Goal: Task Accomplishment & Management: Complete application form

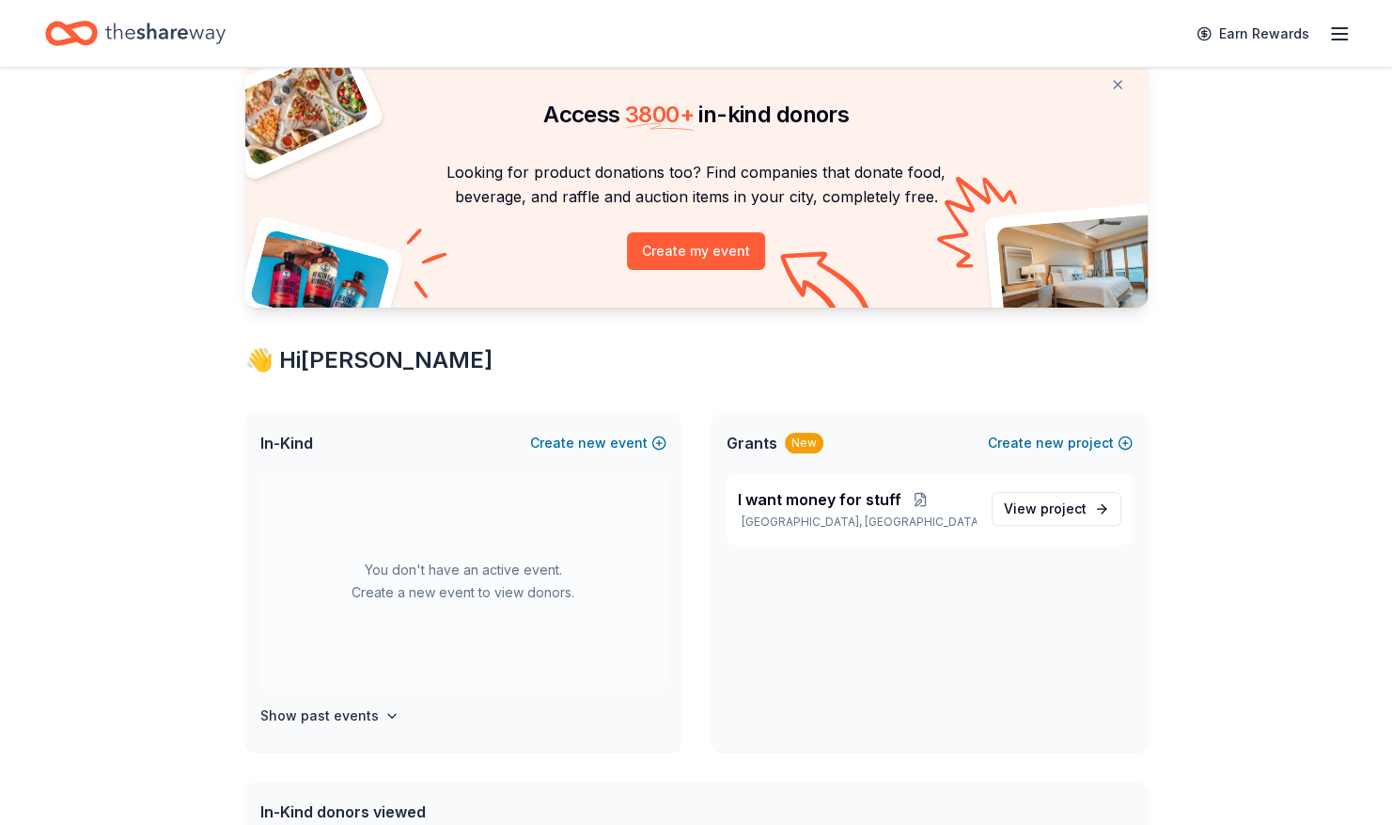
scroll to position [94, 0]
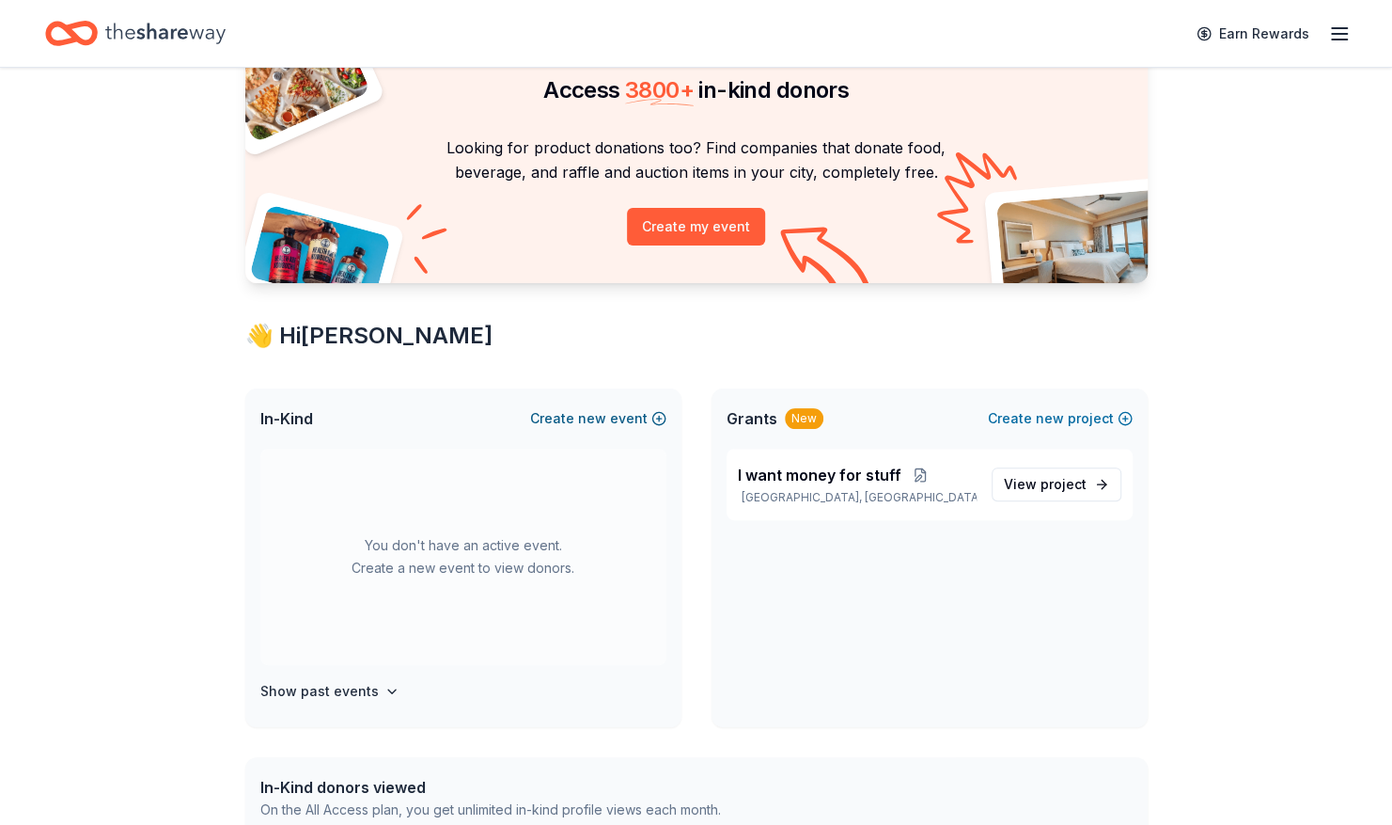
click at [600, 425] on span "new" at bounding box center [592, 418] width 28 height 23
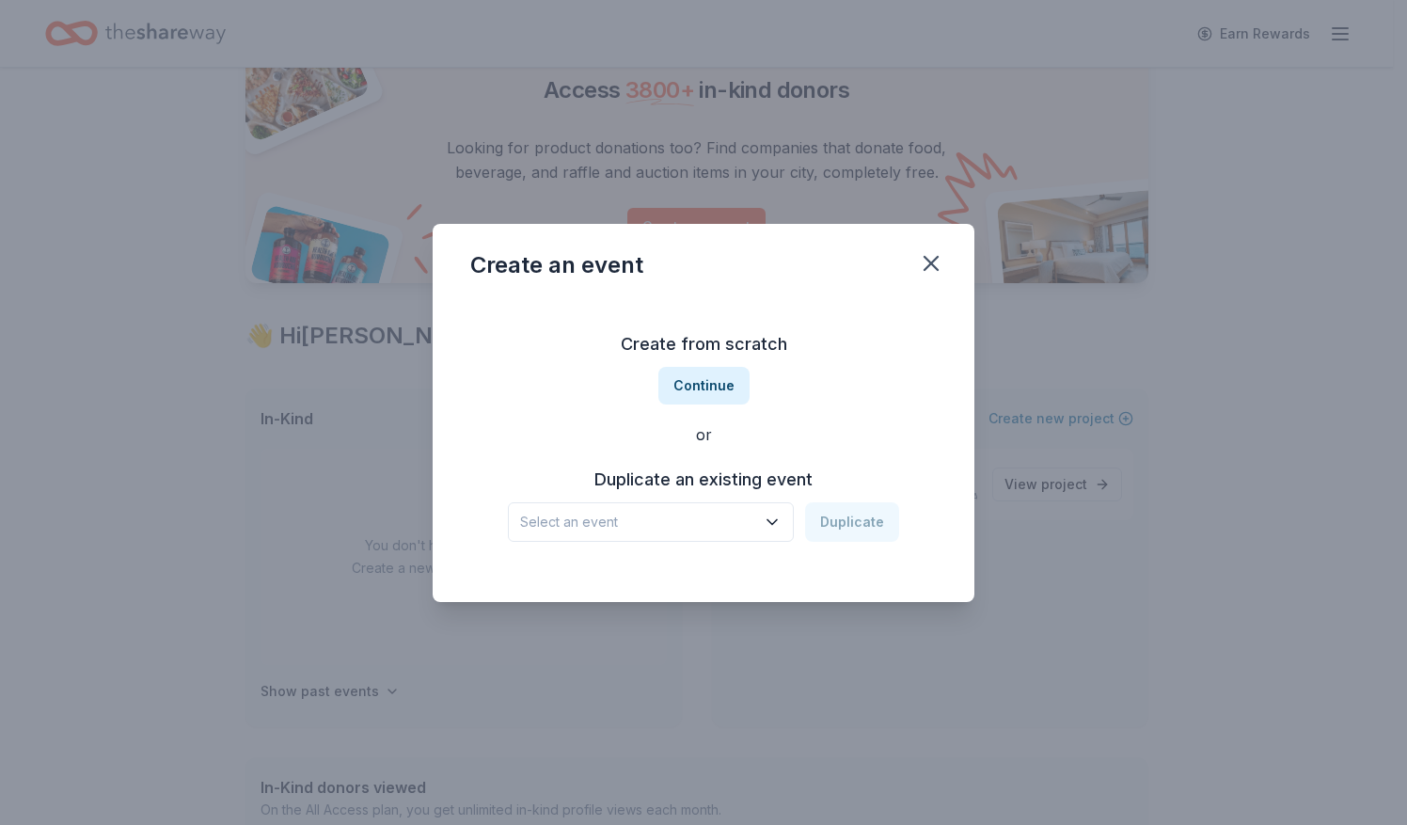
click at [619, 517] on span "Select an event" at bounding box center [637, 522] width 235 height 23
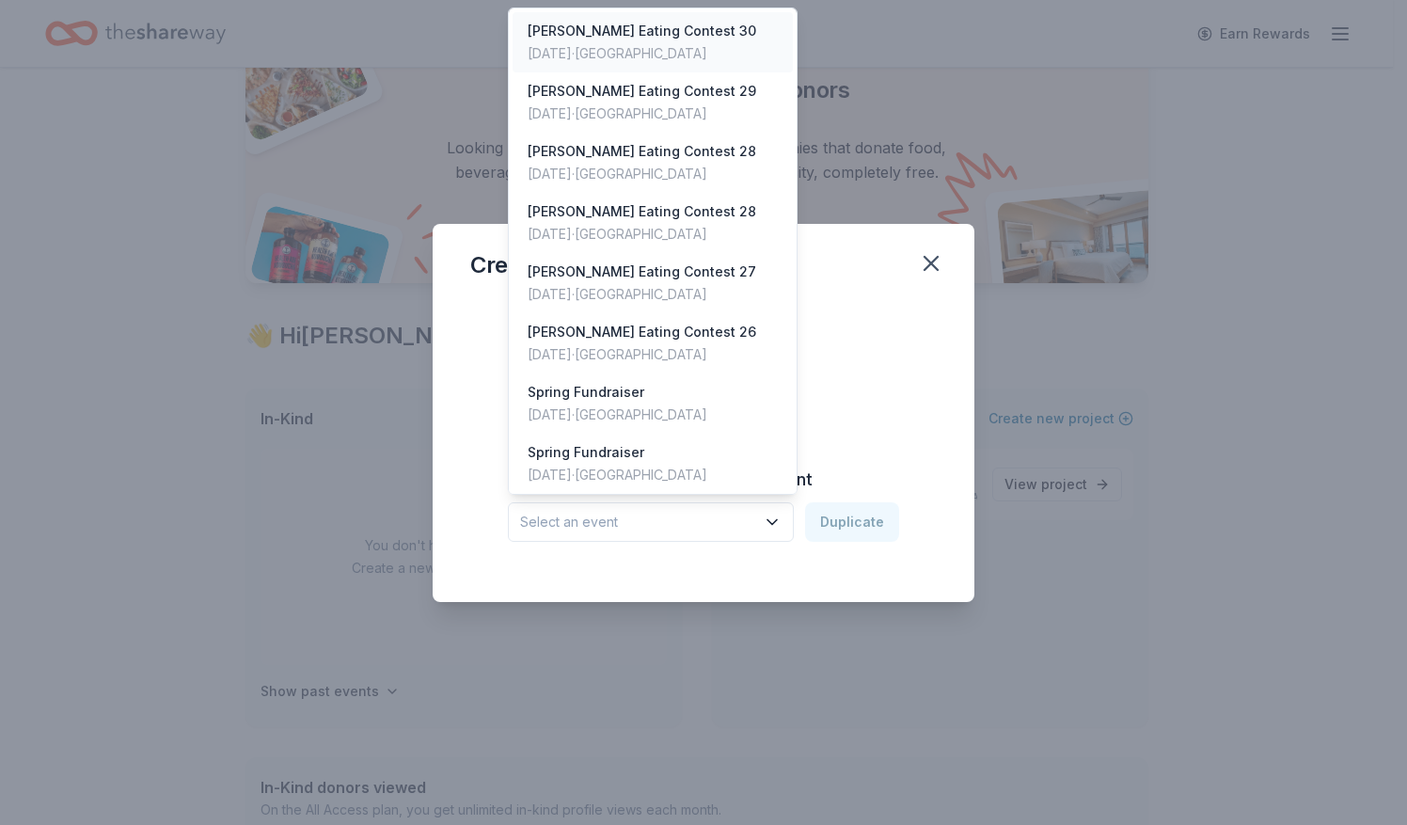
click at [629, 53] on div "Aug 30, 2025 · SF Bay Area" at bounding box center [641, 53] width 228 height 23
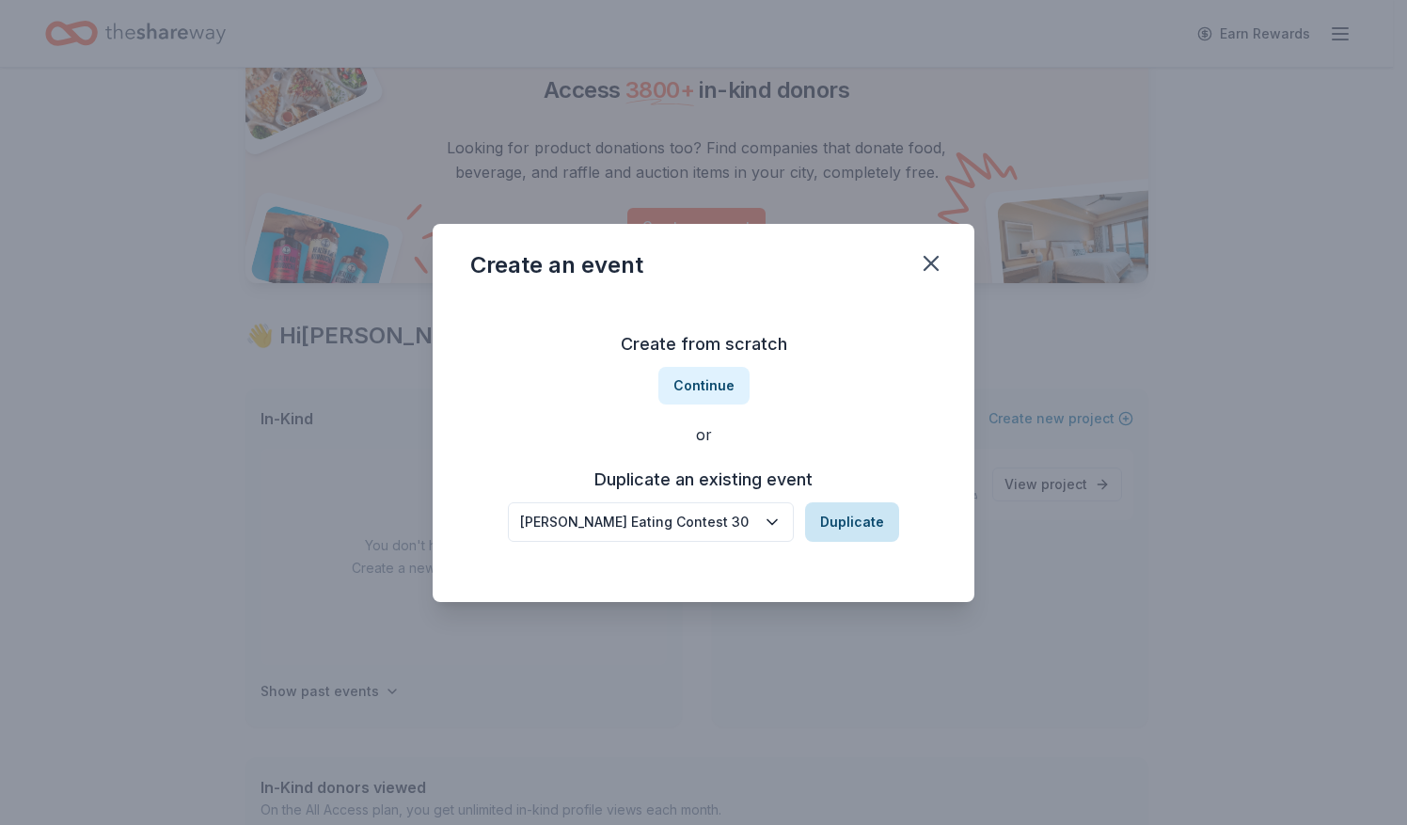
click at [860, 523] on button "Duplicate" at bounding box center [852, 521] width 94 height 39
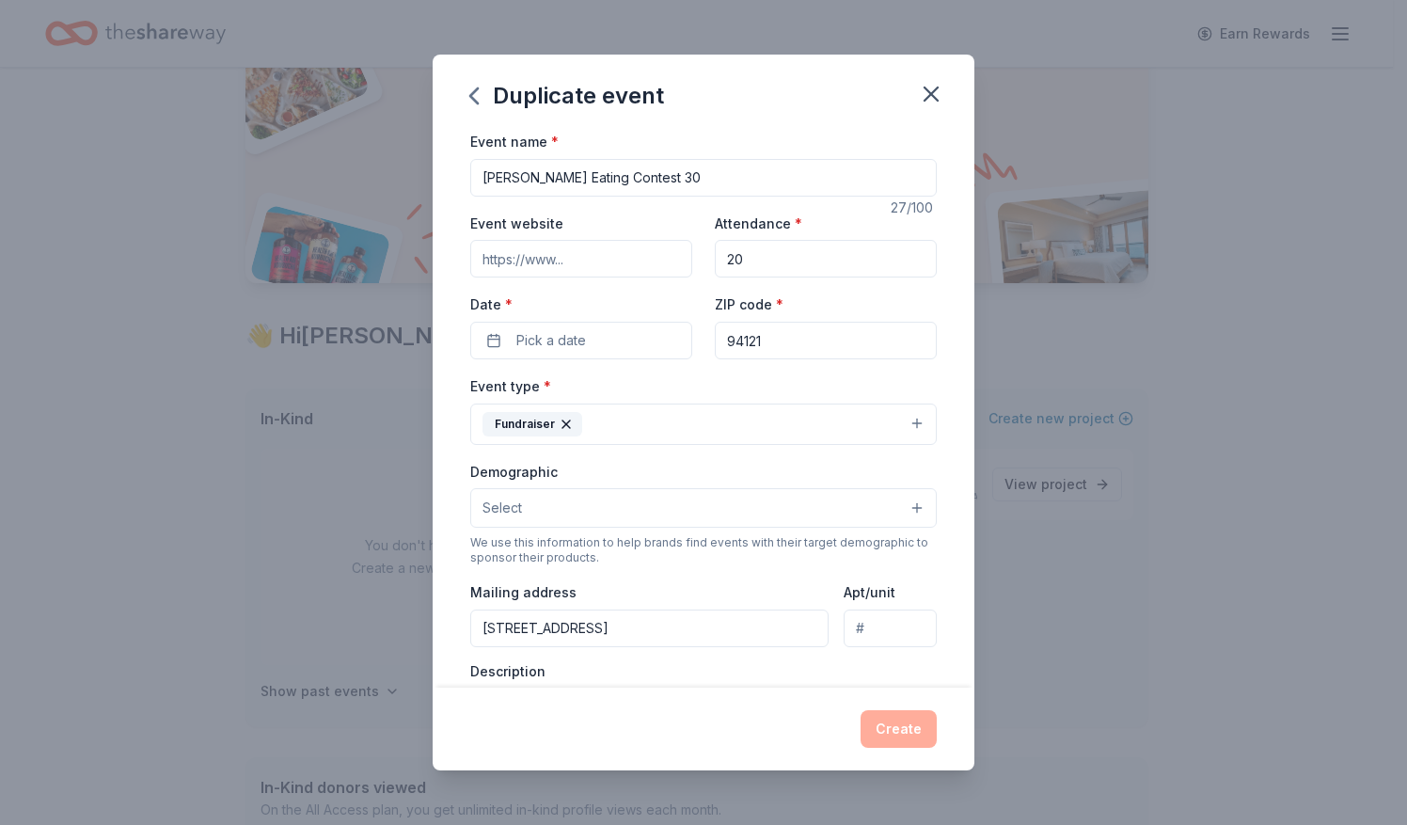
click at [769, 265] on input "20" at bounding box center [826, 259] width 222 height 38
click at [595, 350] on button "Pick a date" at bounding box center [581, 341] width 222 height 38
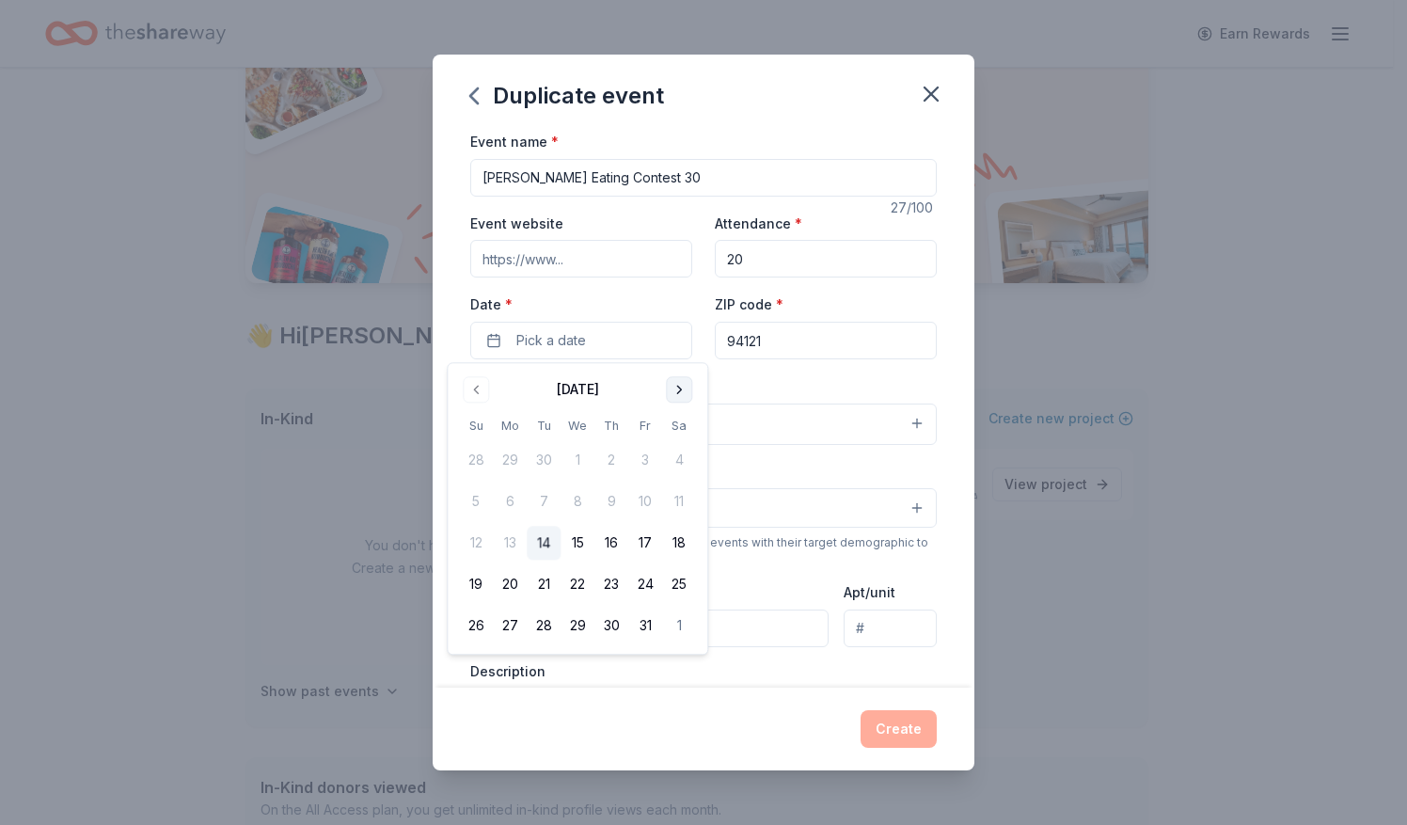
click at [668, 381] on button "Go to next month" at bounding box center [679, 389] width 26 height 26
click at [666, 540] on button "15" at bounding box center [679, 544] width 34 height 34
click at [674, 620] on button "29" at bounding box center [679, 626] width 34 height 34
click at [917, 733] on button "Create" at bounding box center [898, 729] width 76 height 38
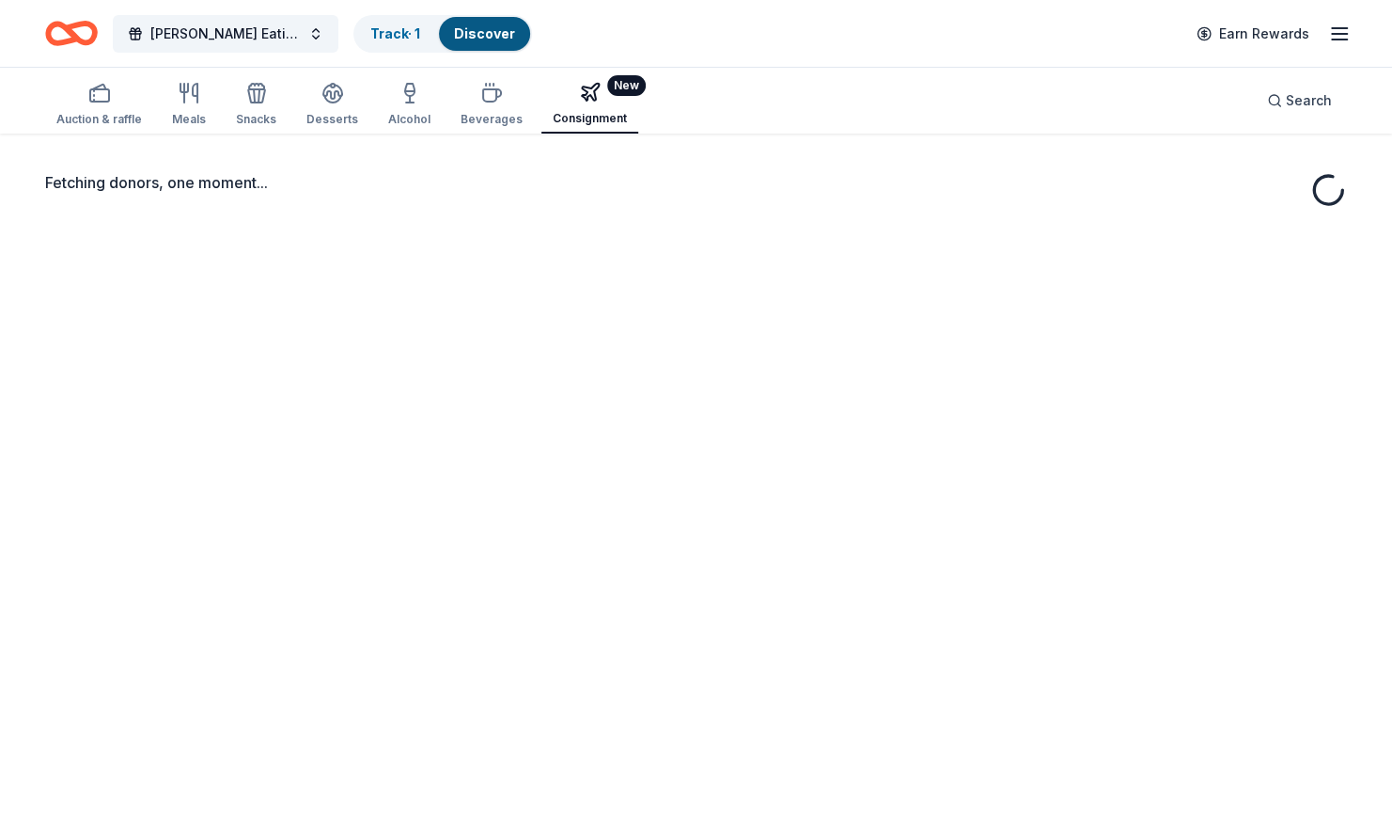
click at [588, 113] on div "Consignment" at bounding box center [590, 118] width 74 height 15
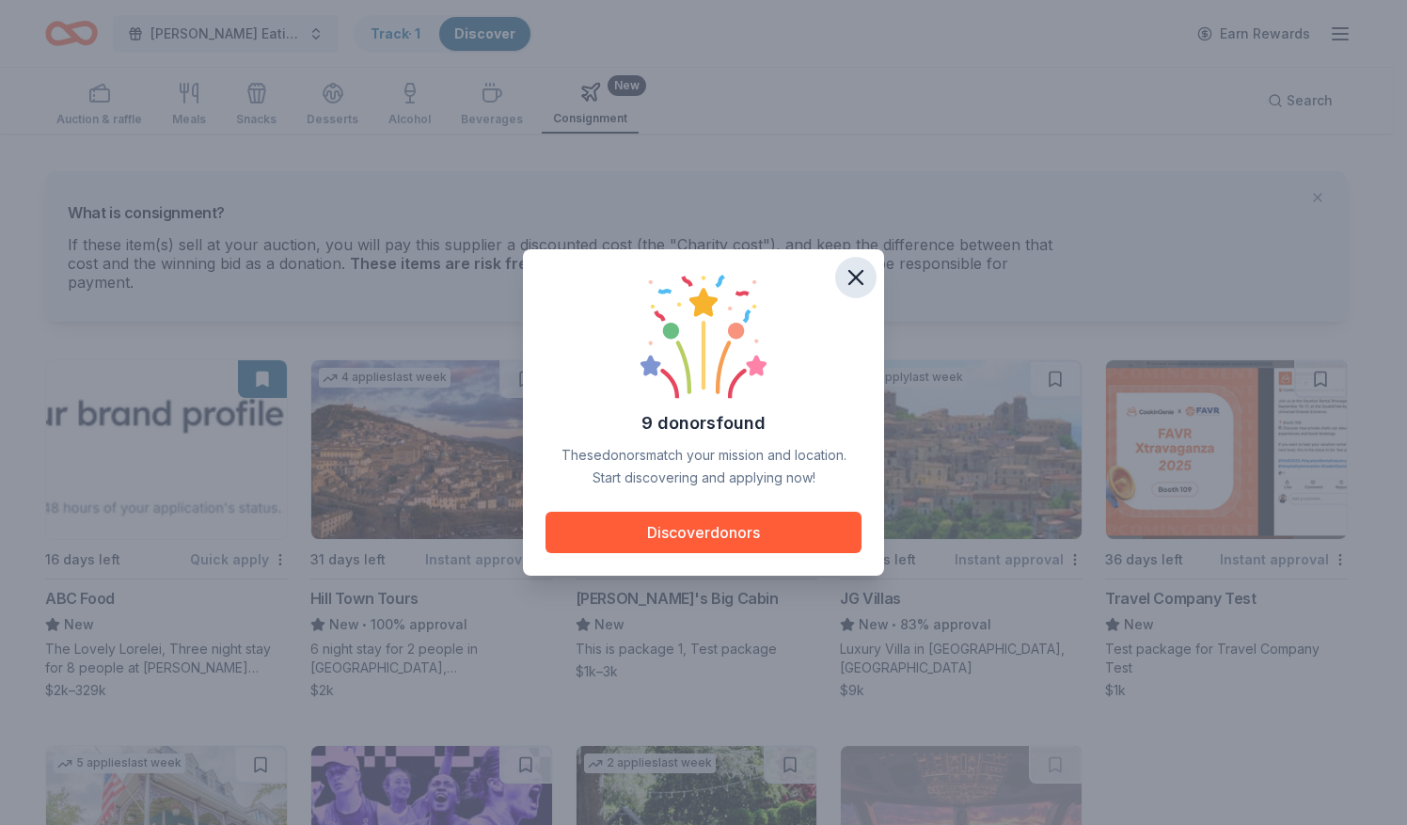
click at [855, 288] on icon "button" at bounding box center [855, 277] width 26 height 26
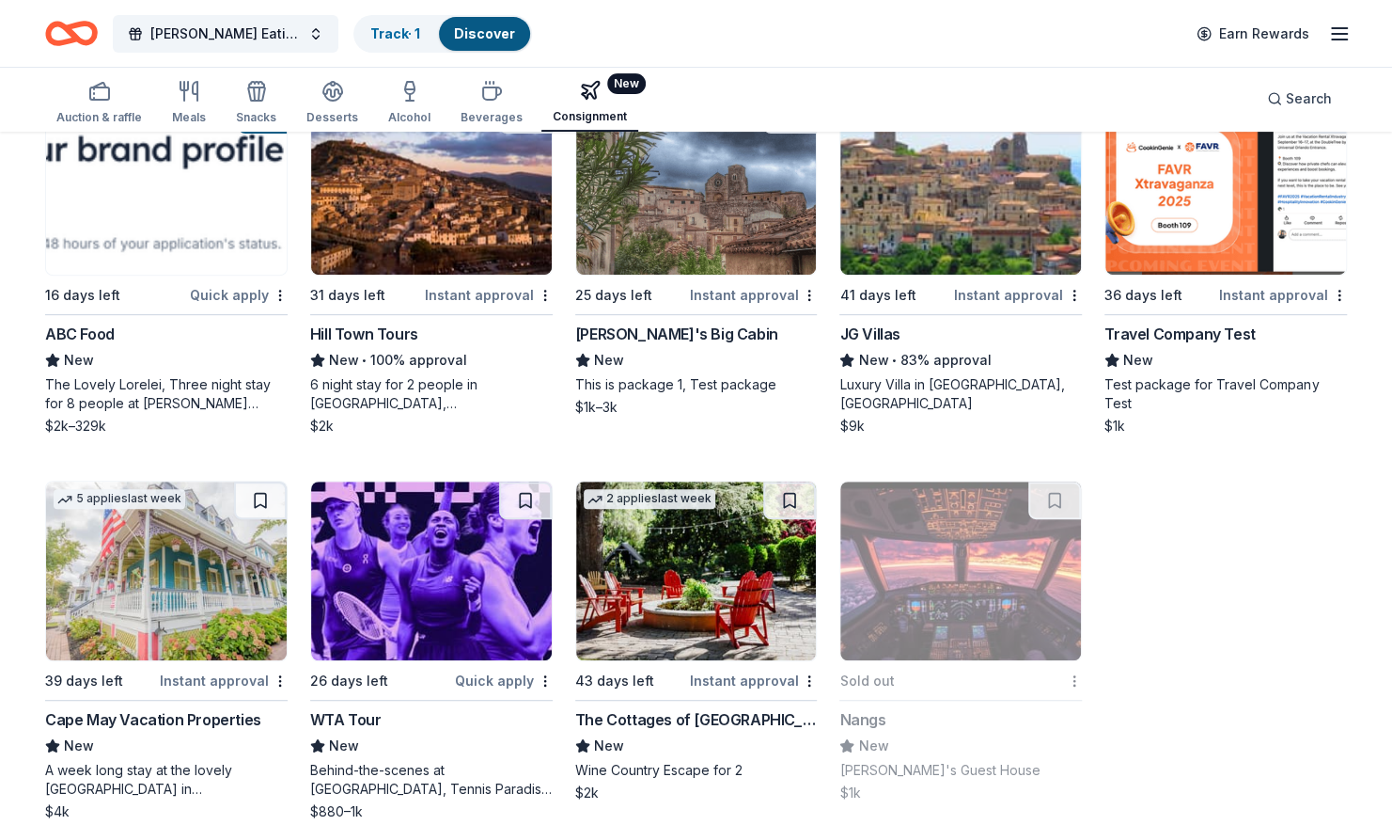
scroll to position [278, 0]
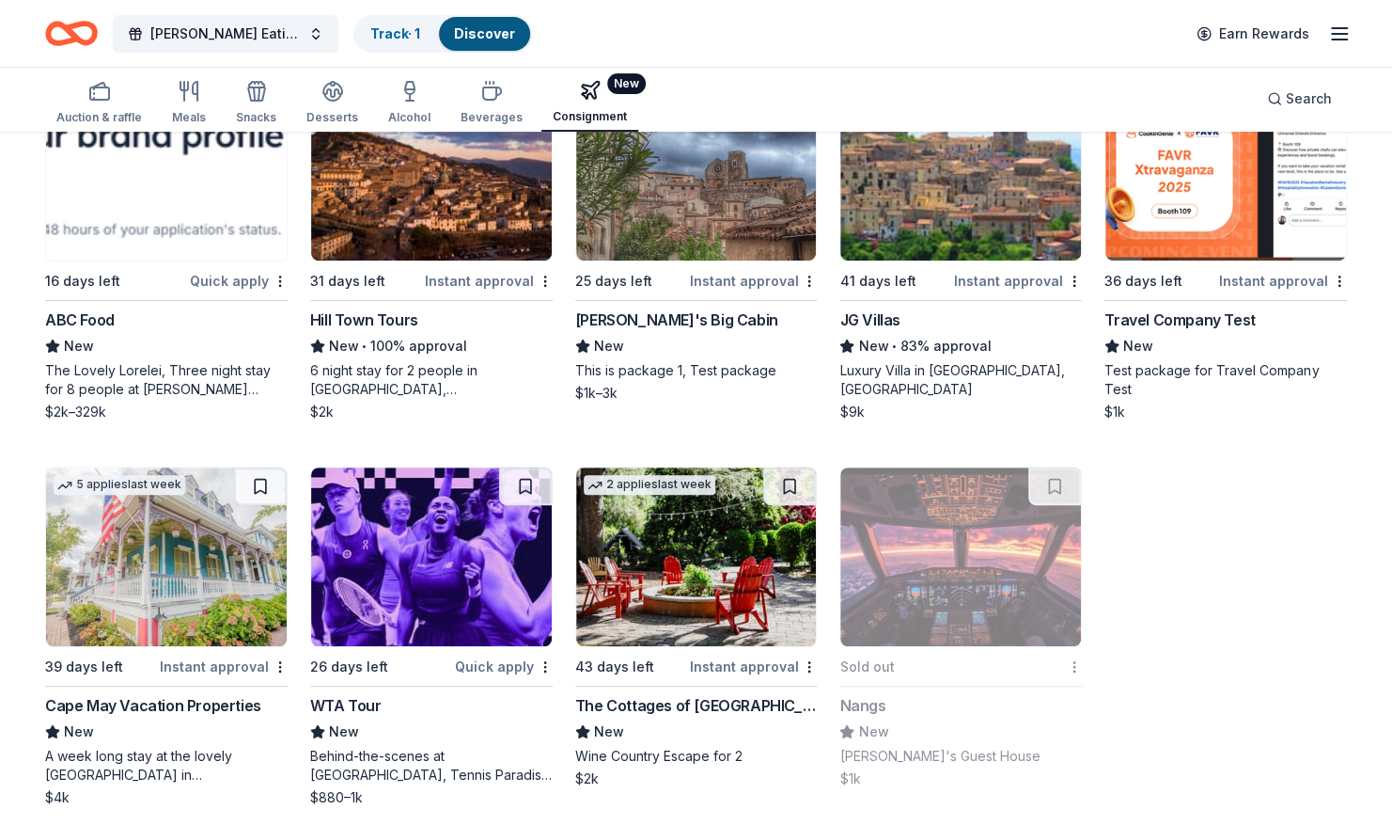
click at [997, 655] on div "Sold out" at bounding box center [950, 666] width 220 height 24
click at [184, 269] on div "16 days left" at bounding box center [115, 281] width 141 height 24
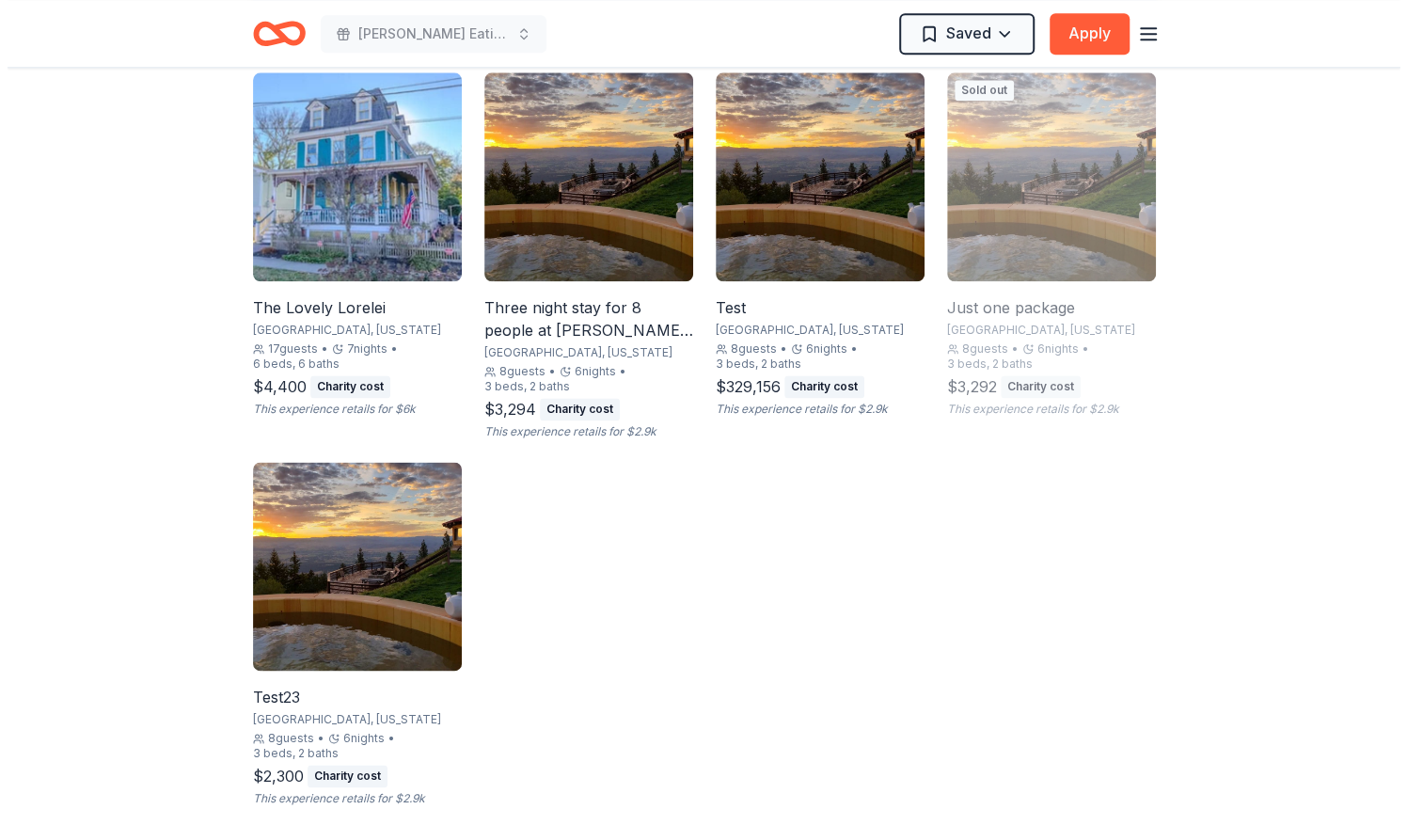
scroll to position [1222, 0]
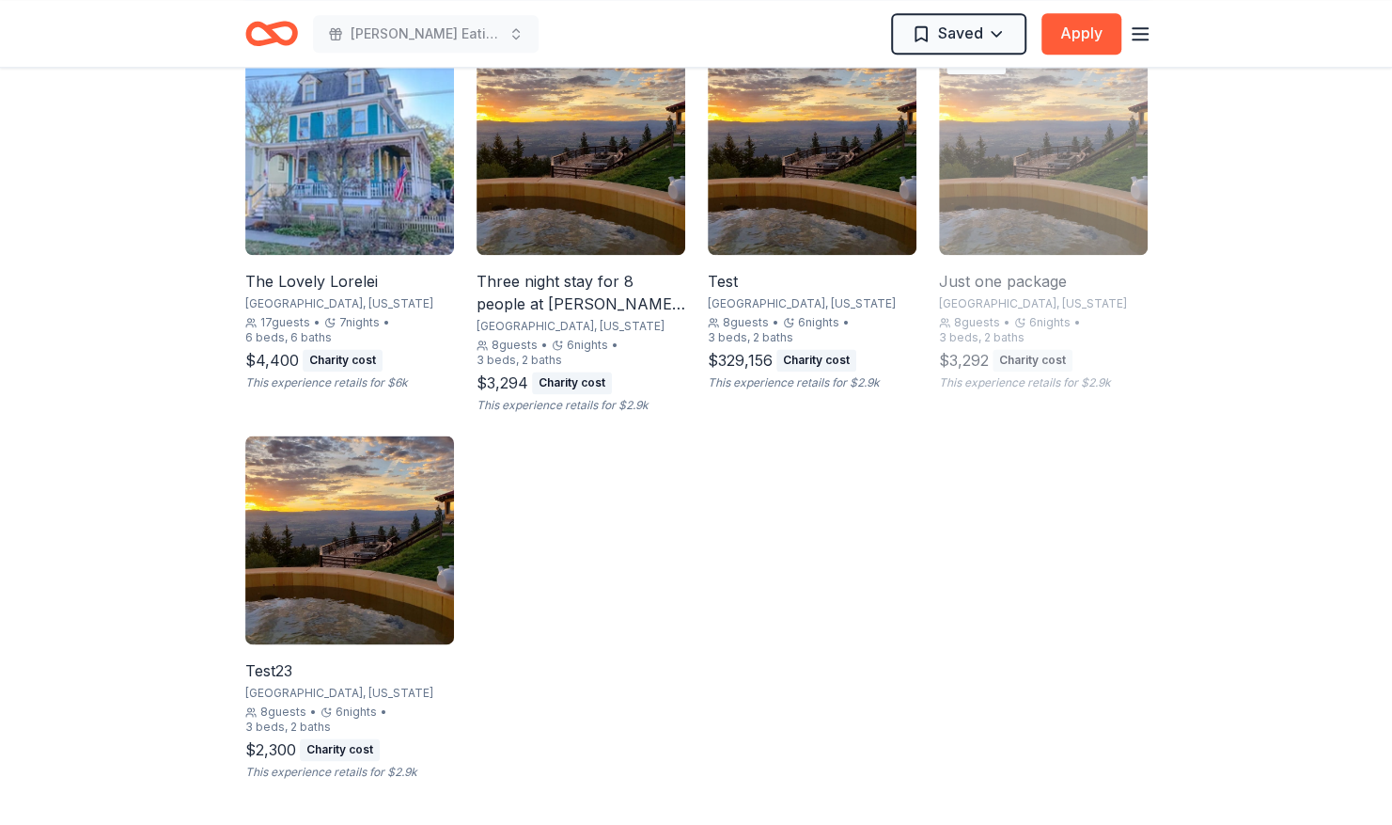
click at [298, 570] on img at bounding box center [349, 539] width 209 height 209
click at [1072, 37] on button "Apply" at bounding box center [1082, 33] width 80 height 41
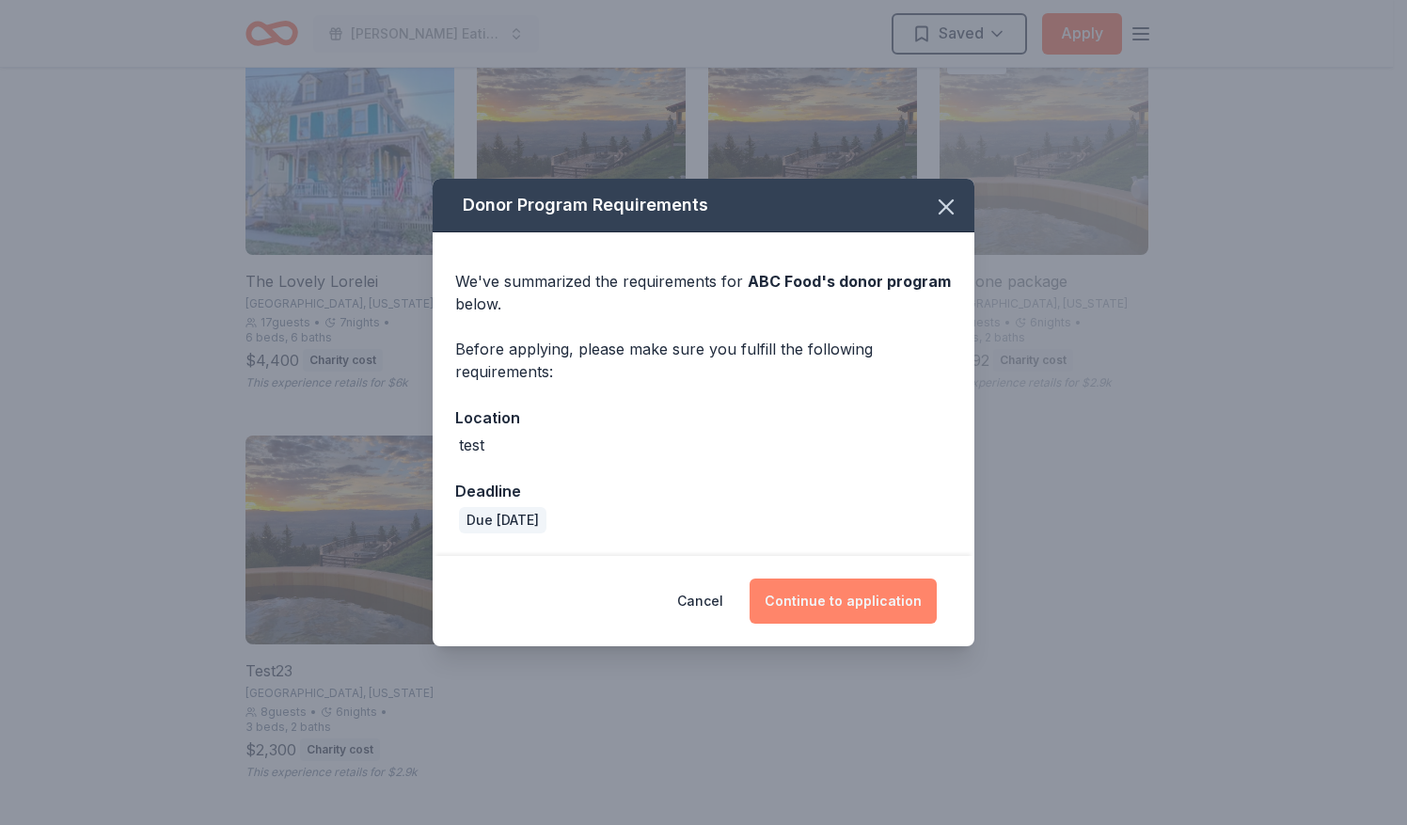
click at [836, 588] on button "Continue to application" at bounding box center [842, 600] width 187 height 45
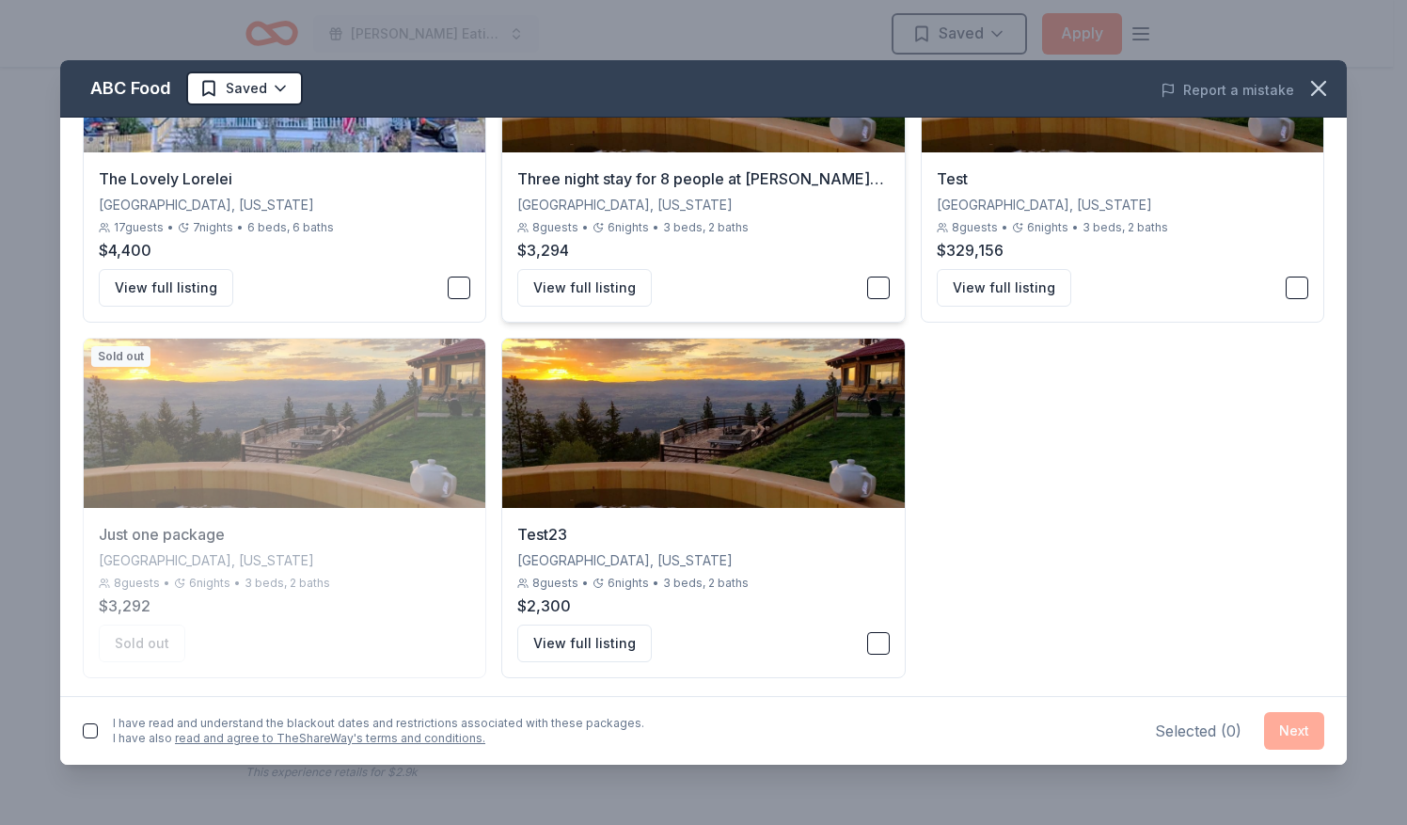
scroll to position [288, 0]
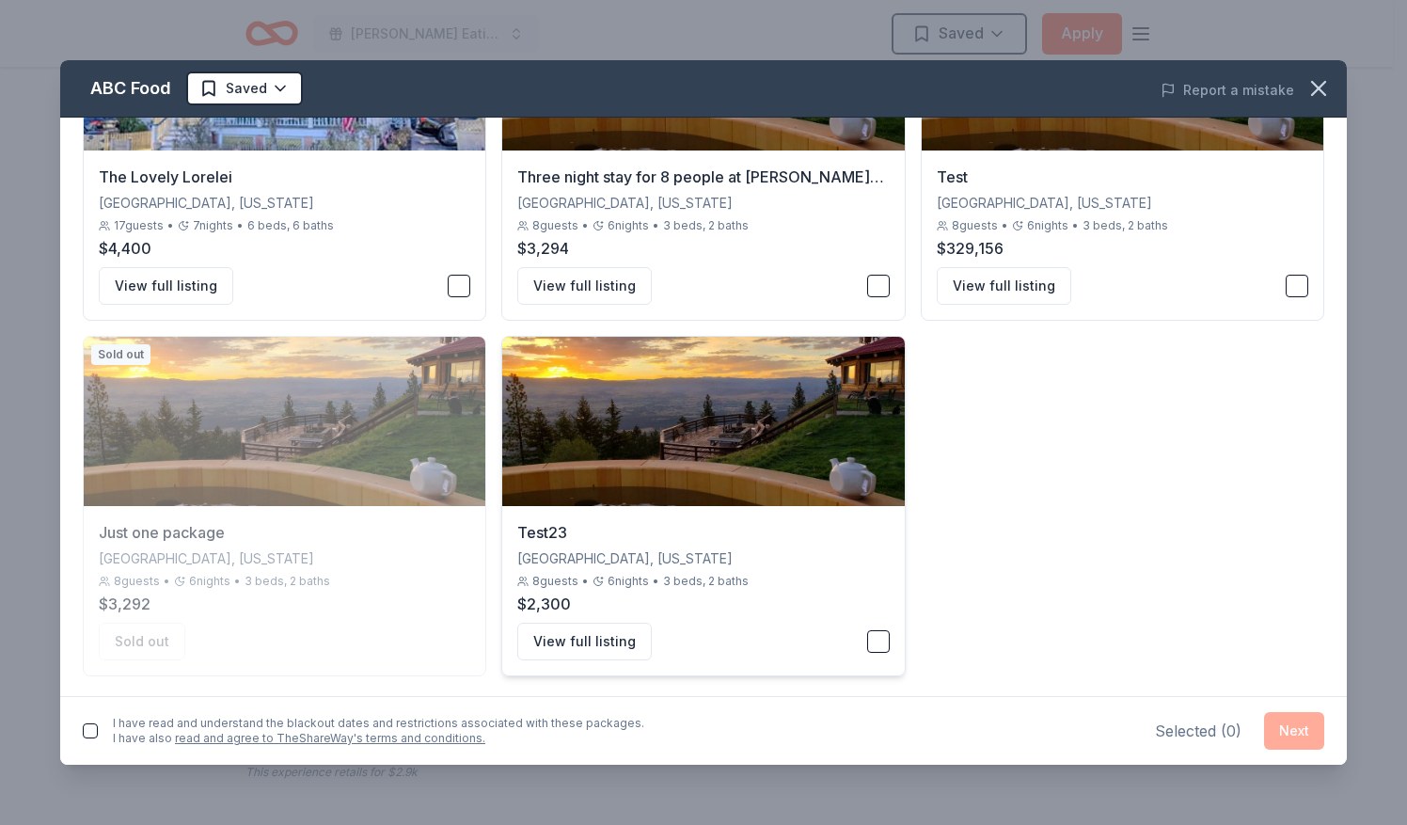
click at [874, 645] on button "button" at bounding box center [878, 641] width 23 height 23
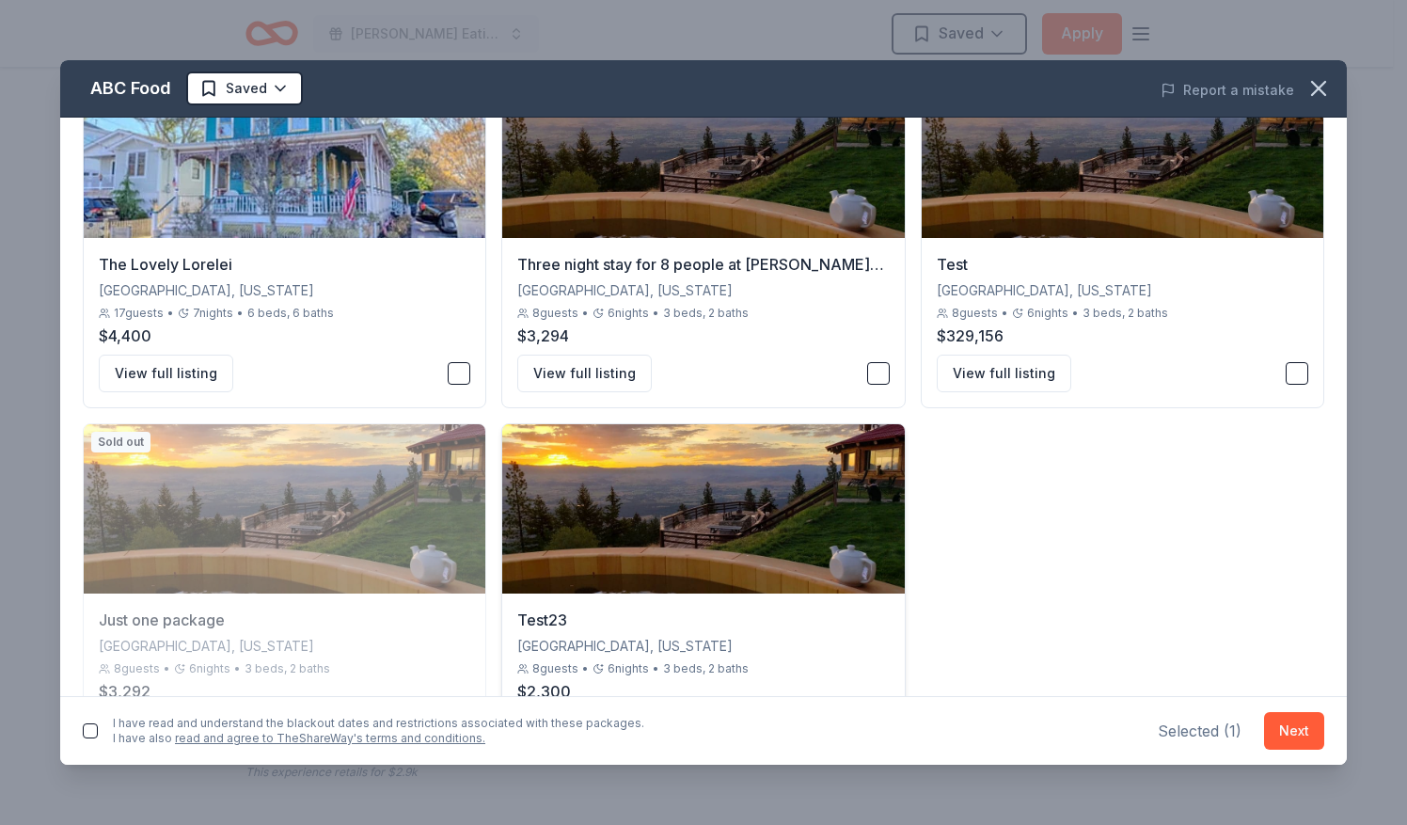
scroll to position [100, 0]
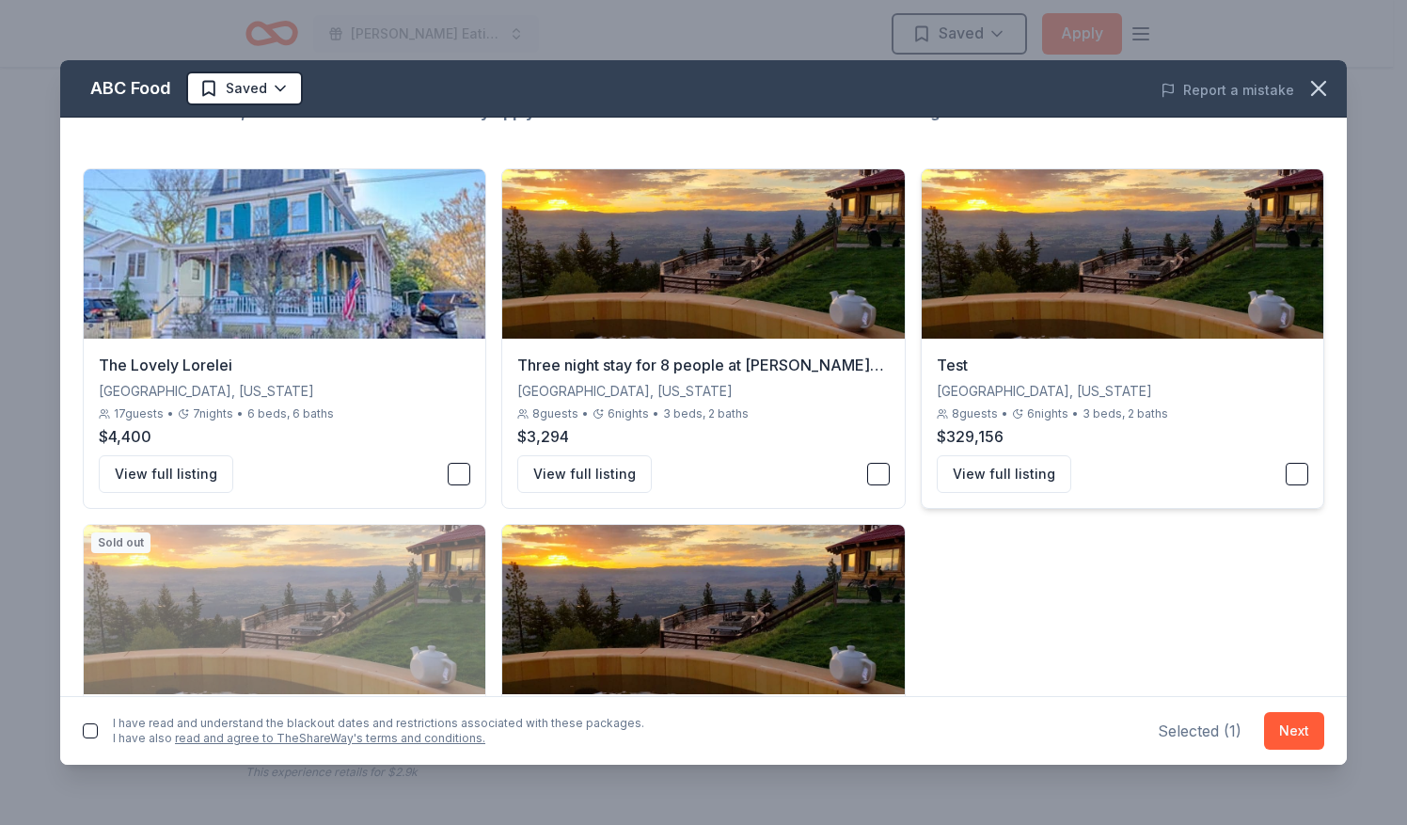
click at [1293, 468] on button "button" at bounding box center [1296, 474] width 23 height 23
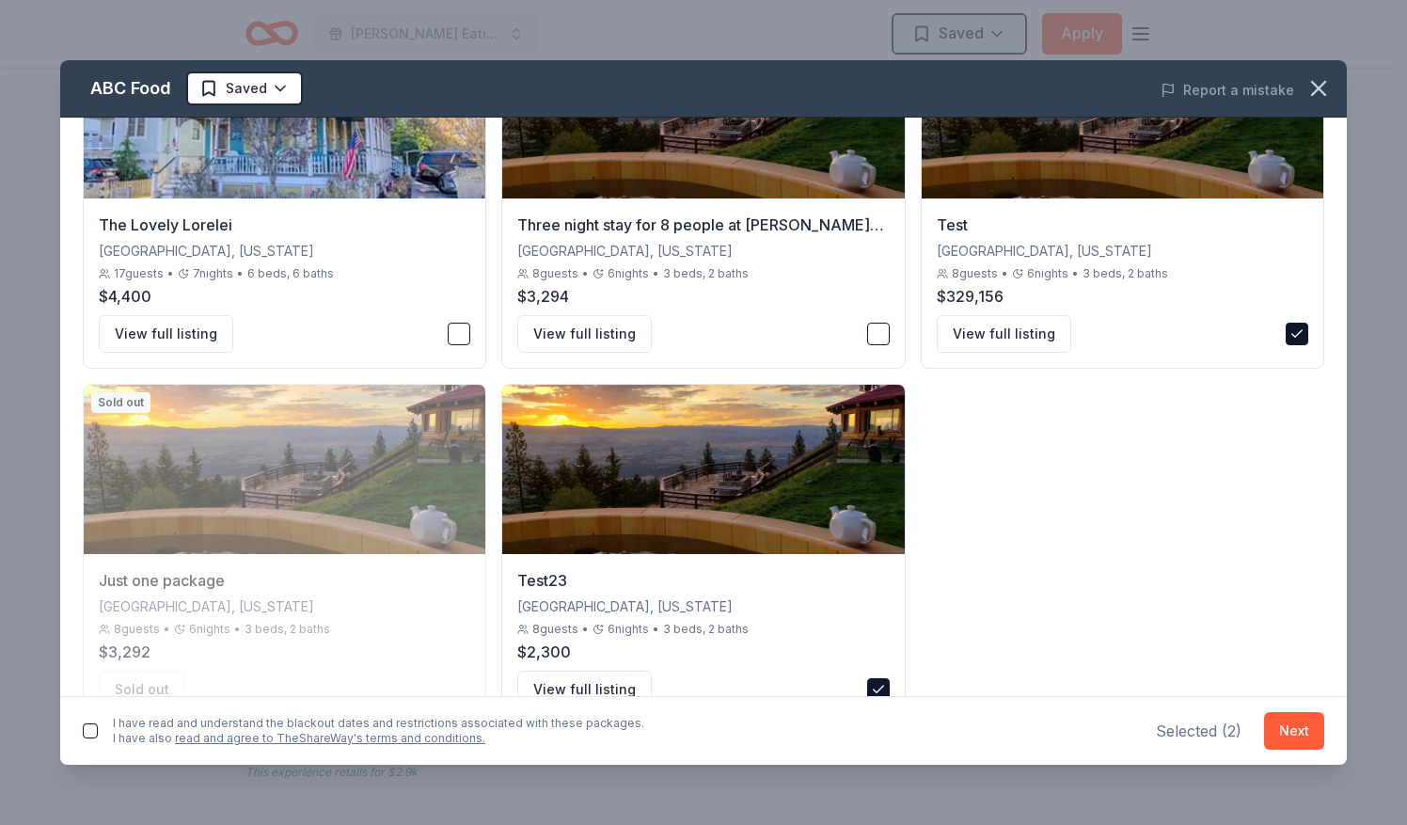
scroll to position [288, 0]
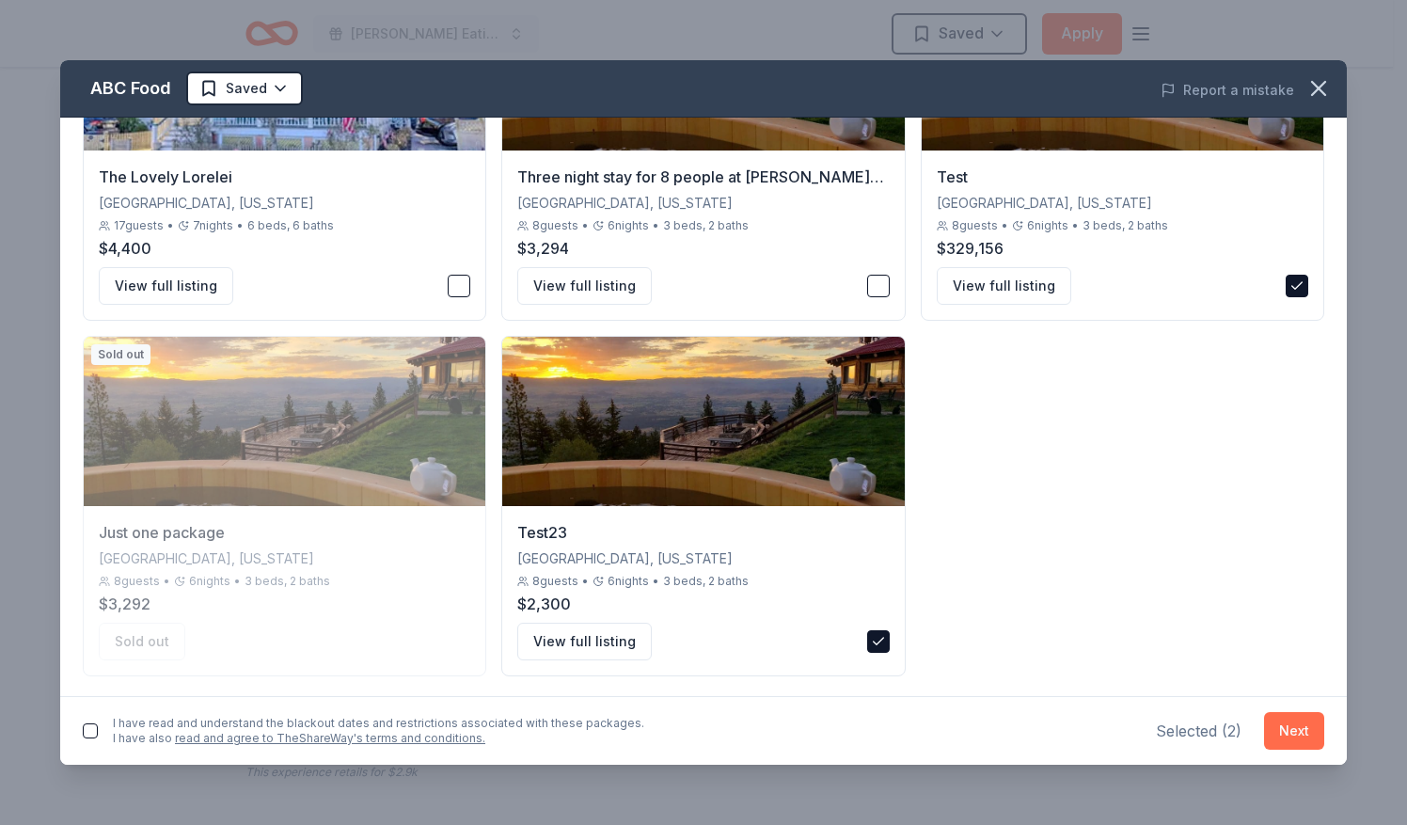
click at [1297, 728] on button "Next" at bounding box center [1294, 731] width 60 height 38
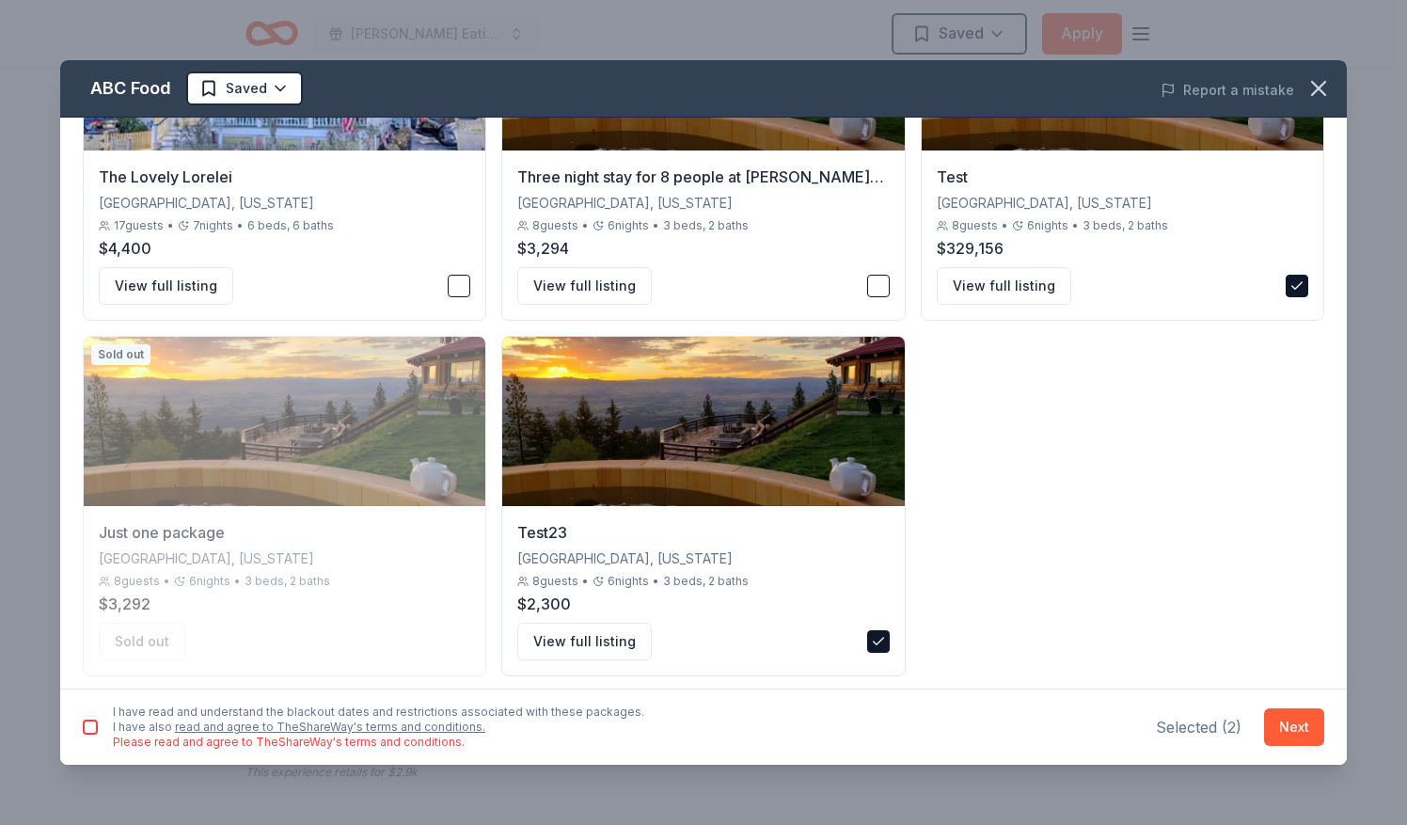
click at [87, 722] on button "button" at bounding box center [90, 726] width 15 height 15
click at [1283, 728] on button "Next" at bounding box center [1294, 727] width 60 height 38
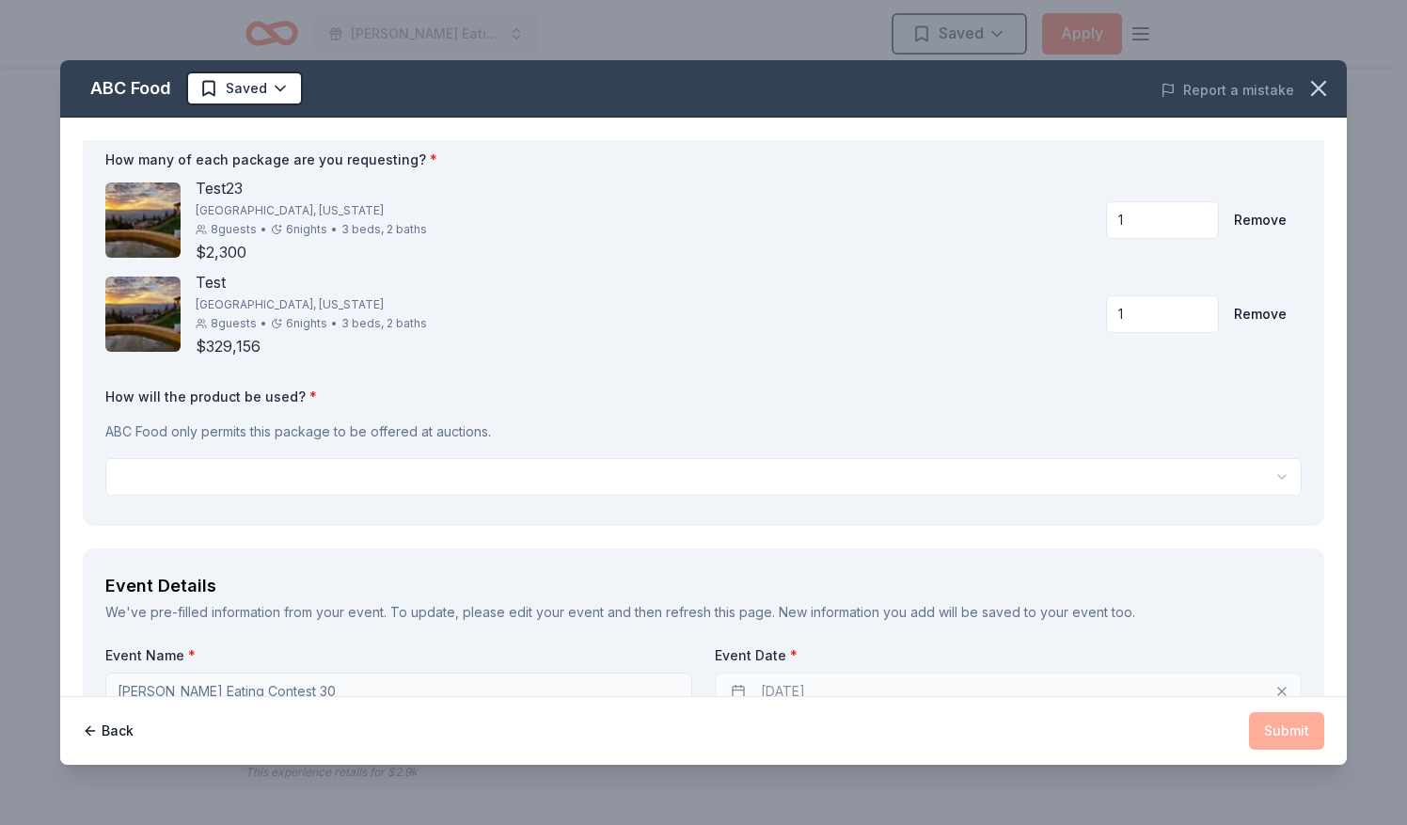
scroll to position [94, 0]
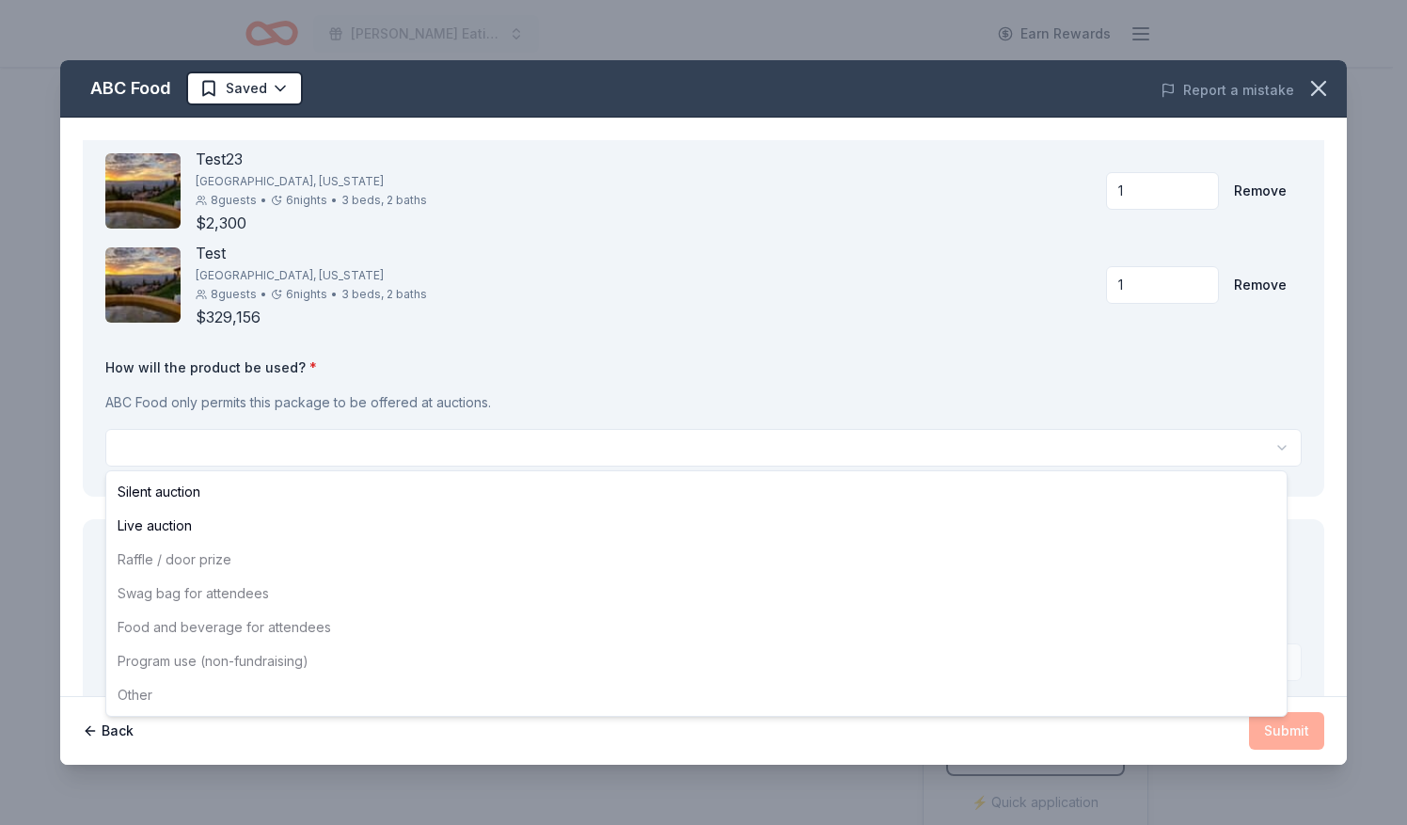
click at [530, 448] on html "Ding Dong Eating Contest 30 Earn Rewards Due in 16 days Share ABC Food New Shar…" at bounding box center [703, 412] width 1407 height 825
select select "liveAuction"
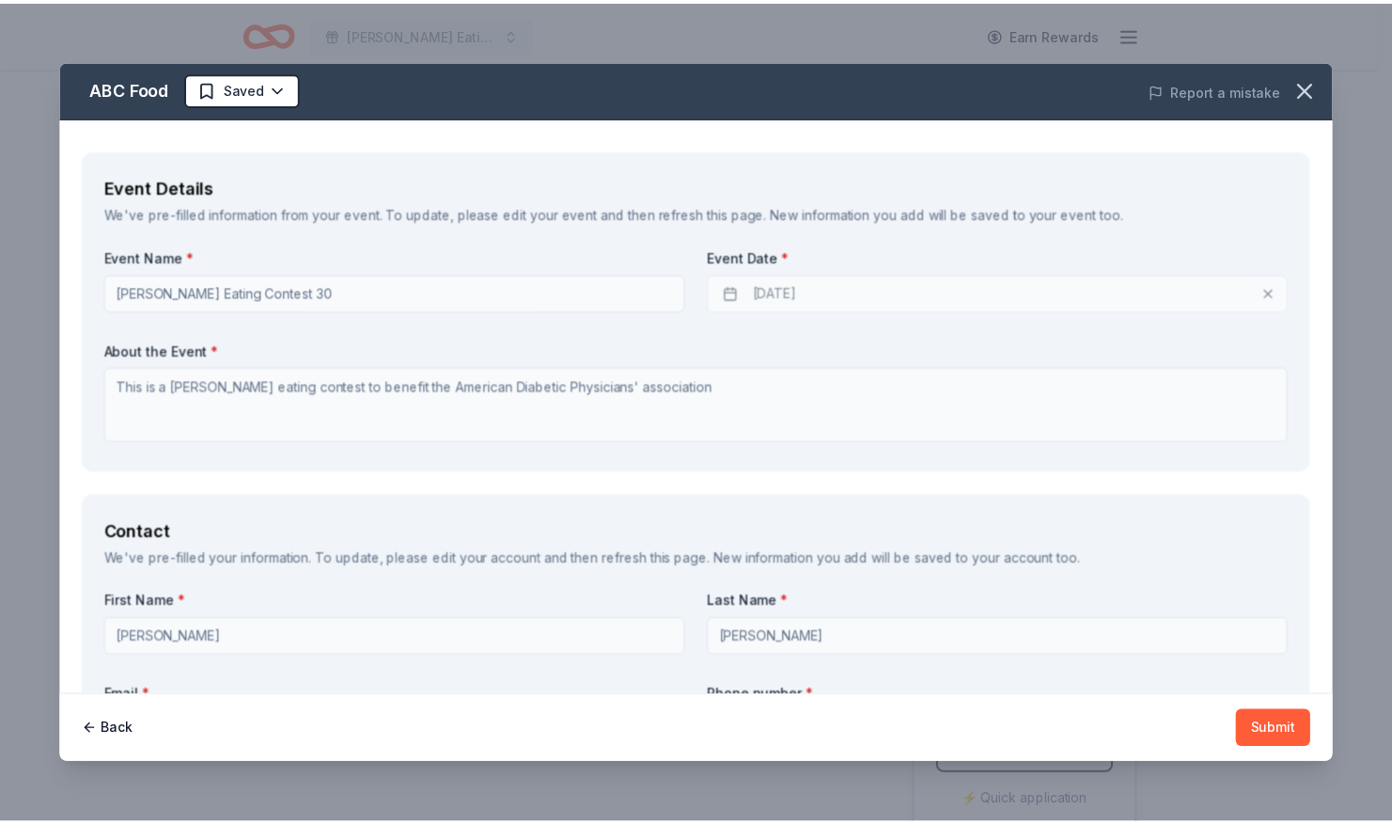
scroll to position [564, 0]
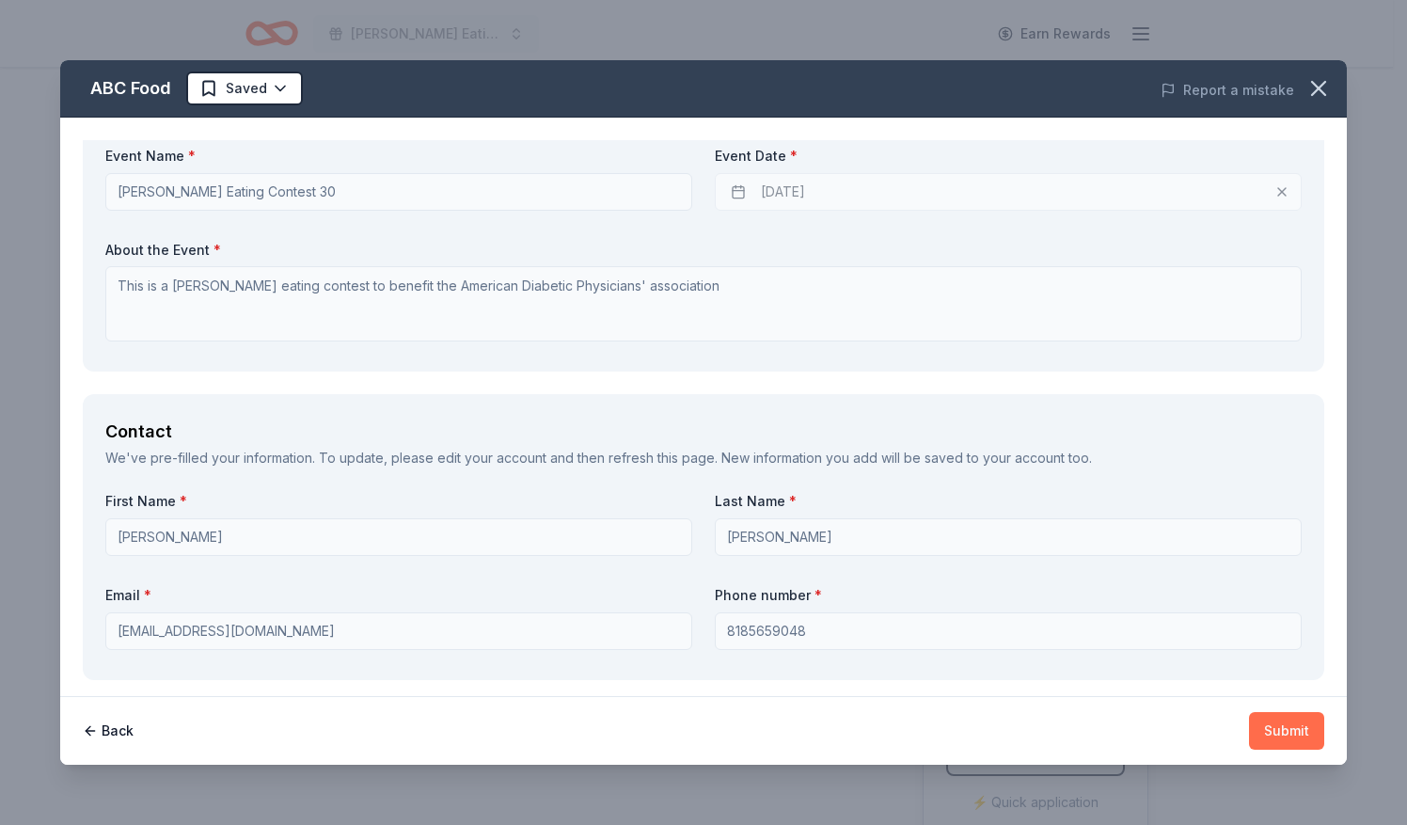
click at [1281, 728] on button "Submit" at bounding box center [1286, 731] width 75 height 38
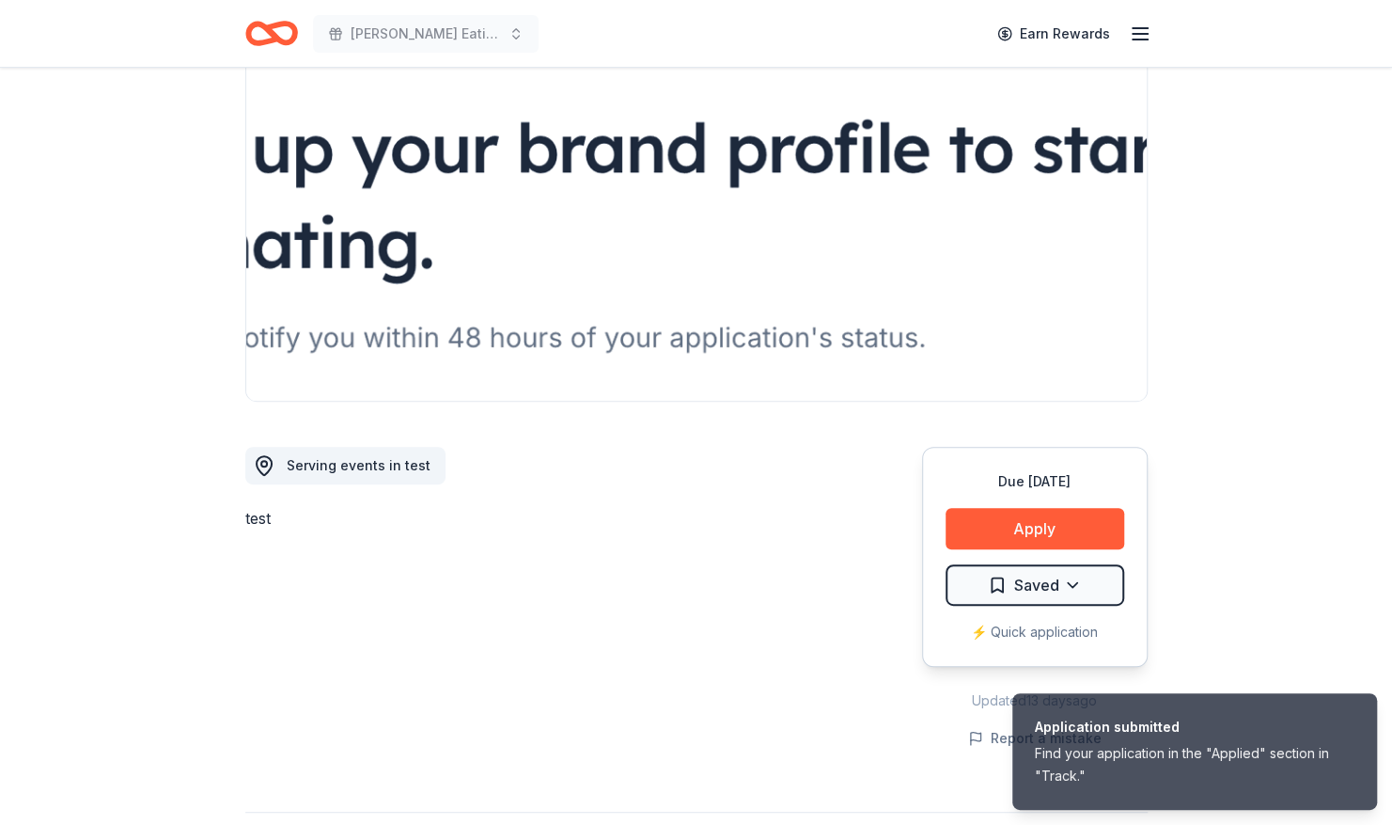
scroll to position [188, 0]
